Goal: Information Seeking & Learning: Learn about a topic

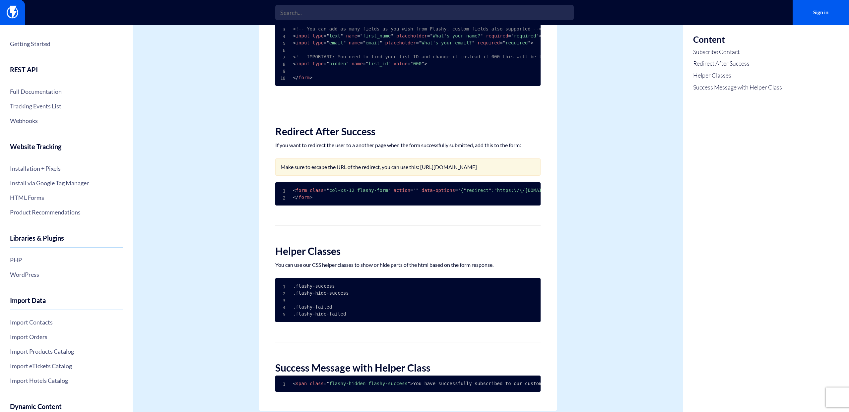
scroll to position [172, 0]
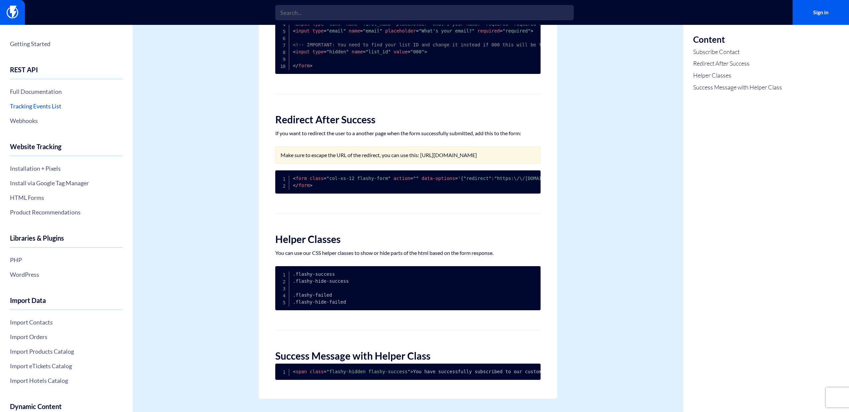
click at [24, 108] on link "Tracking Events List" at bounding box center [66, 105] width 113 height 11
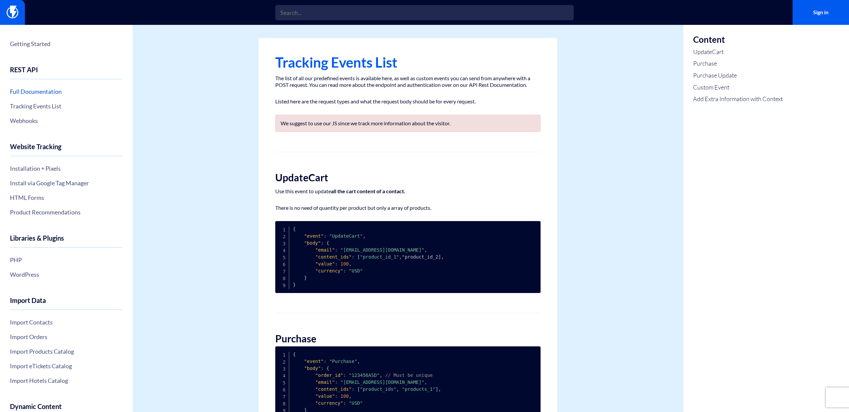
click at [12, 90] on link "Full Documentation" at bounding box center [66, 91] width 113 height 11
click at [41, 90] on link "Full Documentation" at bounding box center [66, 91] width 113 height 11
